Goal: Information Seeking & Learning: Learn about a topic

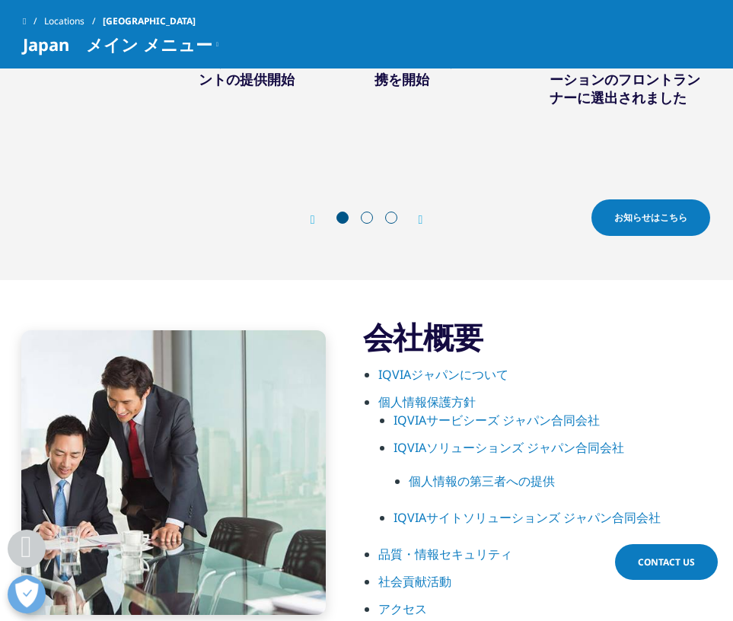
scroll to position [812, 0]
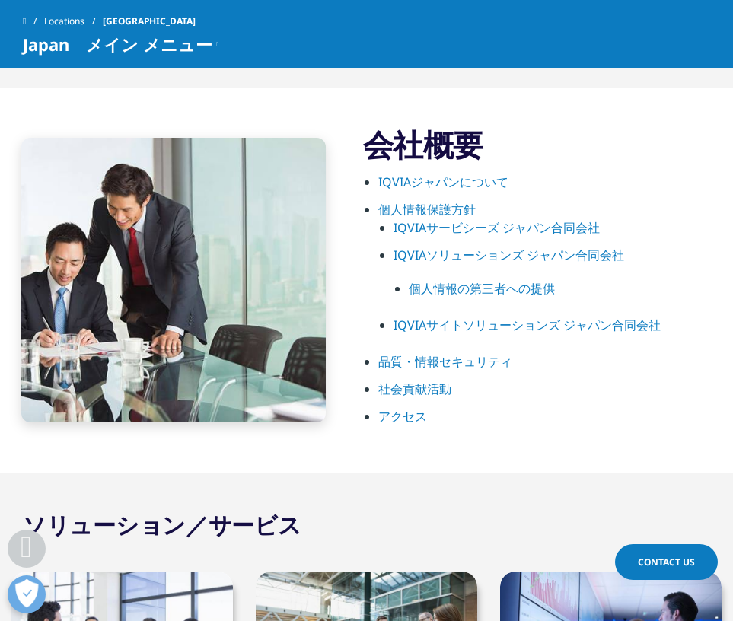
click at [508, 184] on link "IQVIAジャパンについて" at bounding box center [443, 181] width 130 height 17
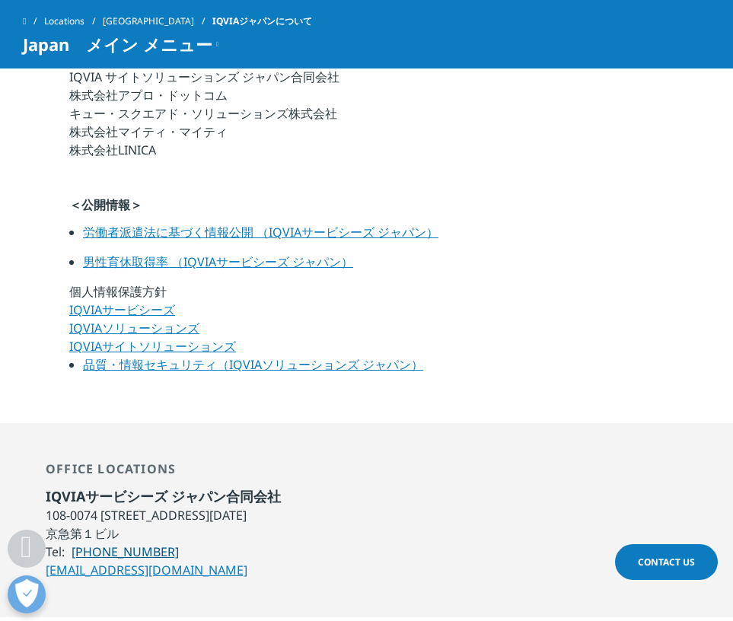
scroll to position [911, 0]
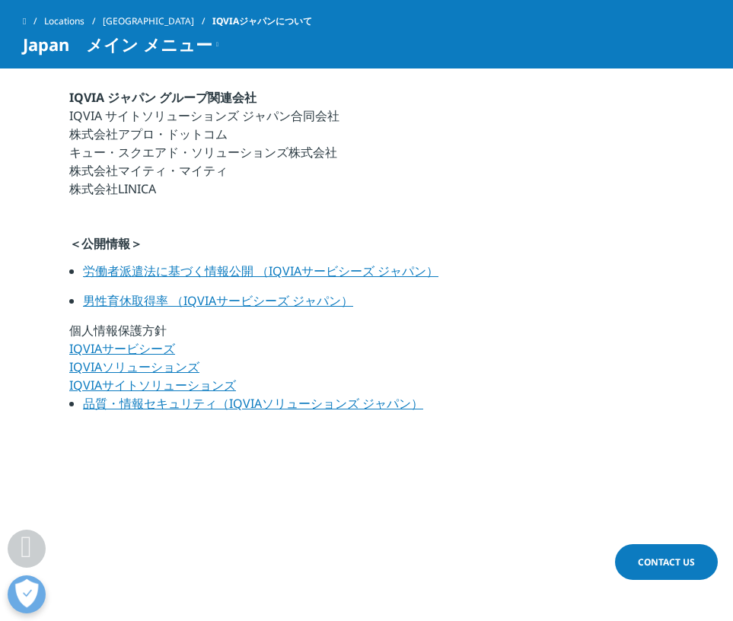
click at [250, 309] on li "男性育休取得率 （IQVIAサービシーズ ジャパン）" at bounding box center [373, 306] width 580 height 30
drag, startPoint x: 267, startPoint y: 301, endPoint x: 290, endPoint y: 300, distance: 22.9
click at [269, 301] on link "男性育休取得率 （IQVIAサービシーズ ジャパン）" at bounding box center [218, 300] width 270 height 17
